Goal: Information Seeking & Learning: Learn about a topic

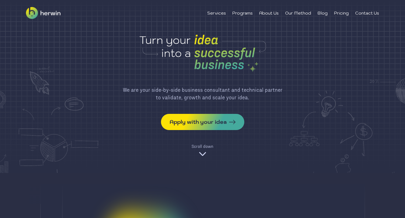
click at [201, 157] on img at bounding box center [202, 154] width 9 height 9
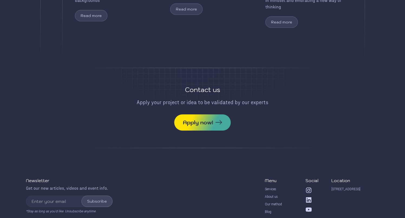
scroll to position [1241, 0]
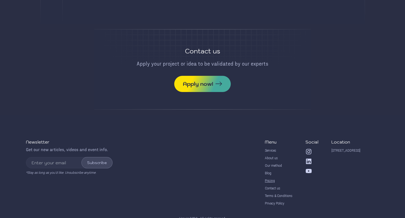
click at [268, 179] on div "Pricing" at bounding box center [270, 181] width 10 height 4
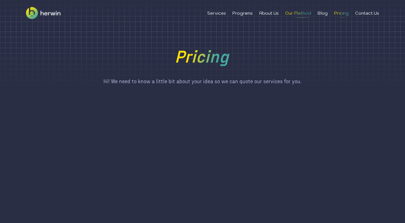
click at [298, 13] on li "Our Method" at bounding box center [298, 13] width 26 height 6
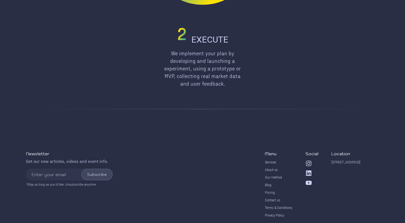
scroll to position [394, 0]
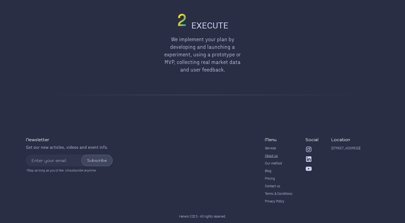
click at [267, 155] on div "About us" at bounding box center [271, 155] width 13 height 4
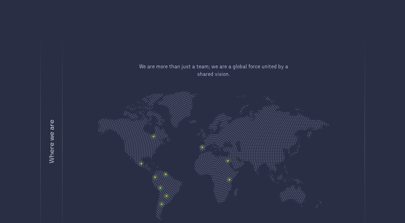
scroll to position [467, 0]
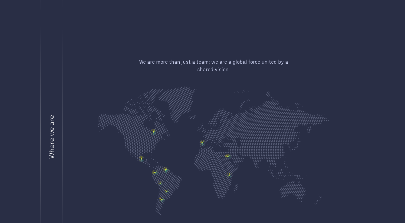
click at [115, 80] on div "We are more than just a team; we are a global force united by a shared vision." at bounding box center [213, 136] width 230 height 218
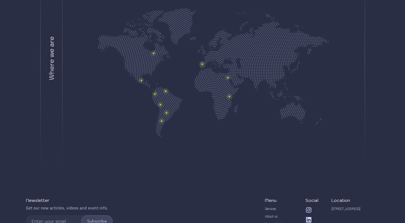
scroll to position [606, 0]
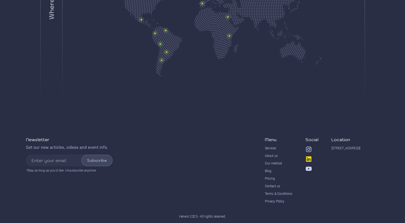
click at [309, 159] on img at bounding box center [308, 158] width 6 height 6
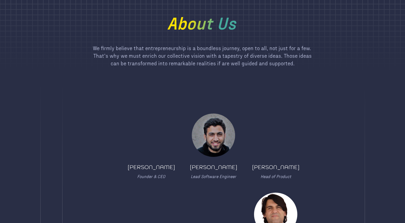
scroll to position [0, 0]
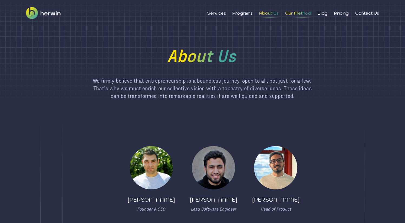
click at [301, 15] on li "Our Method" at bounding box center [298, 13] width 26 height 6
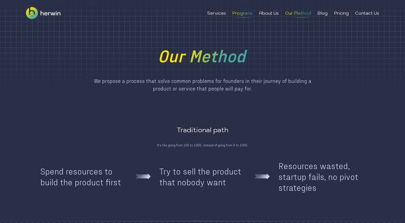
click at [237, 11] on li "Programs" at bounding box center [242, 13] width 20 height 6
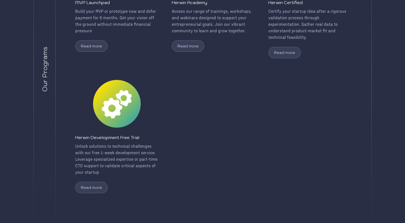
scroll to position [202, 0]
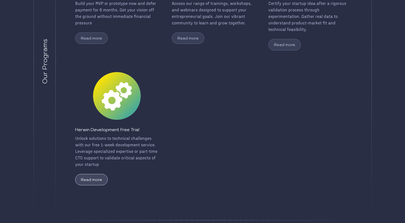
click at [95, 174] on button "Read more" at bounding box center [91, 179] width 32 height 11
